Goal: Transaction & Acquisition: Subscribe to service/newsletter

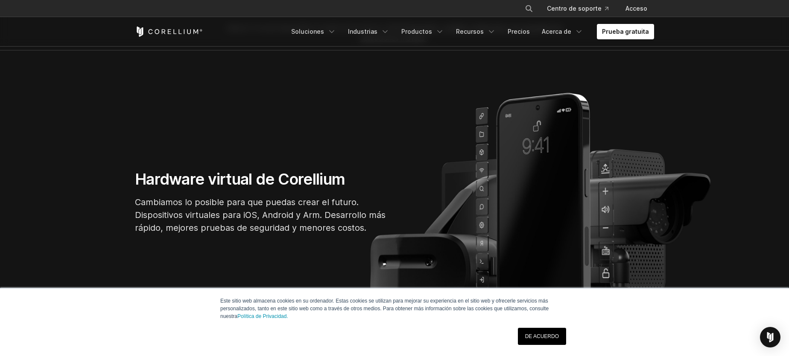
scroll to position [31, 0]
click at [536, 338] on font "DE ACUERDO" at bounding box center [542, 336] width 34 height 6
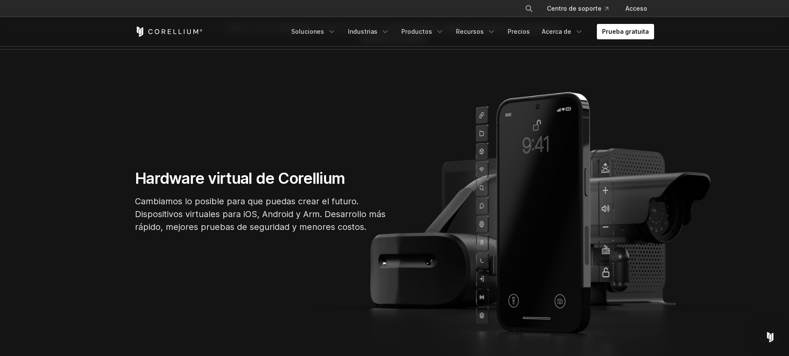
click at [627, 32] on font "Prueba gratuita" at bounding box center [625, 31] width 47 height 7
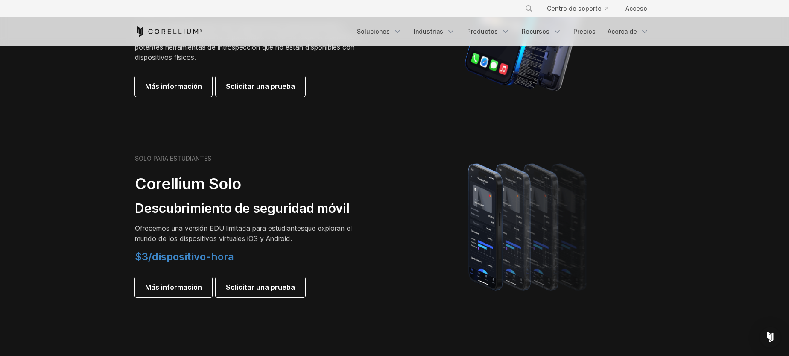
scroll to position [548, 0]
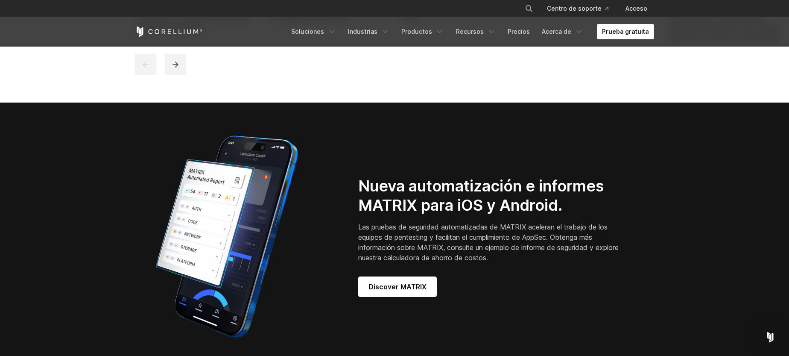
scroll to position [788, 0]
